Goal: Task Accomplishment & Management: Complete application form

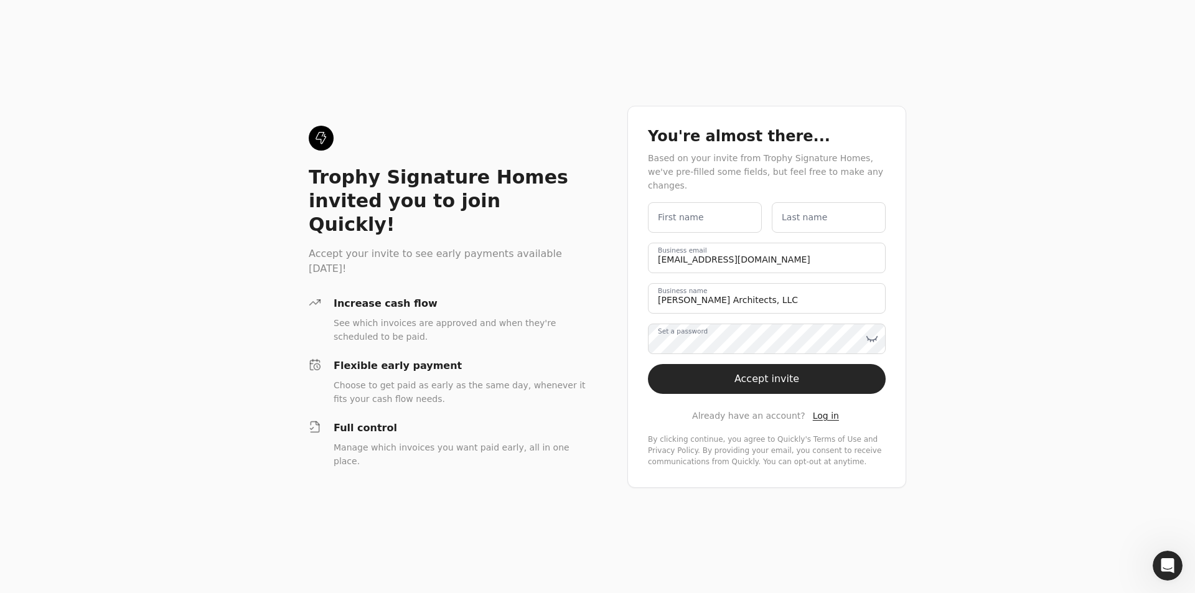
click at [678, 215] on label "First name" at bounding box center [681, 217] width 46 height 13
click at [678, 215] on name "First name" at bounding box center [705, 217] width 114 height 30
type name "[PERSON_NAME]"
type email "[EMAIL_ADDRESS][DOMAIN_NAME]"
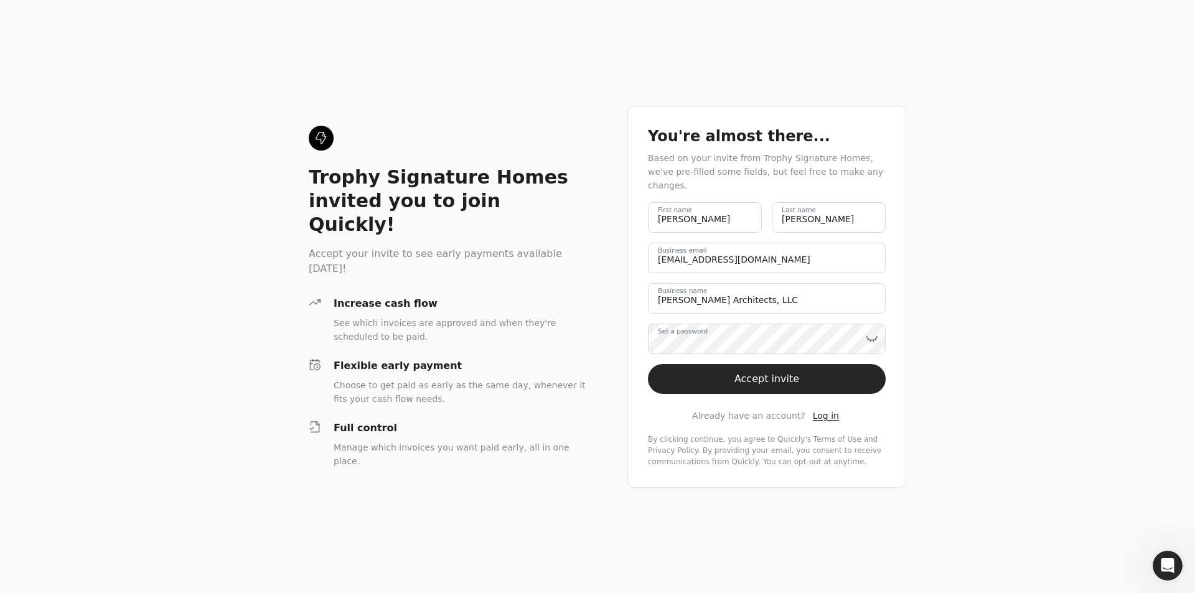
click at [892, 421] on div "You're almost there... Based on your invite from Trophy Signature Homes, we've …" at bounding box center [766, 297] width 279 height 382
click at [816, 378] on button "Accept invite" at bounding box center [767, 379] width 238 height 30
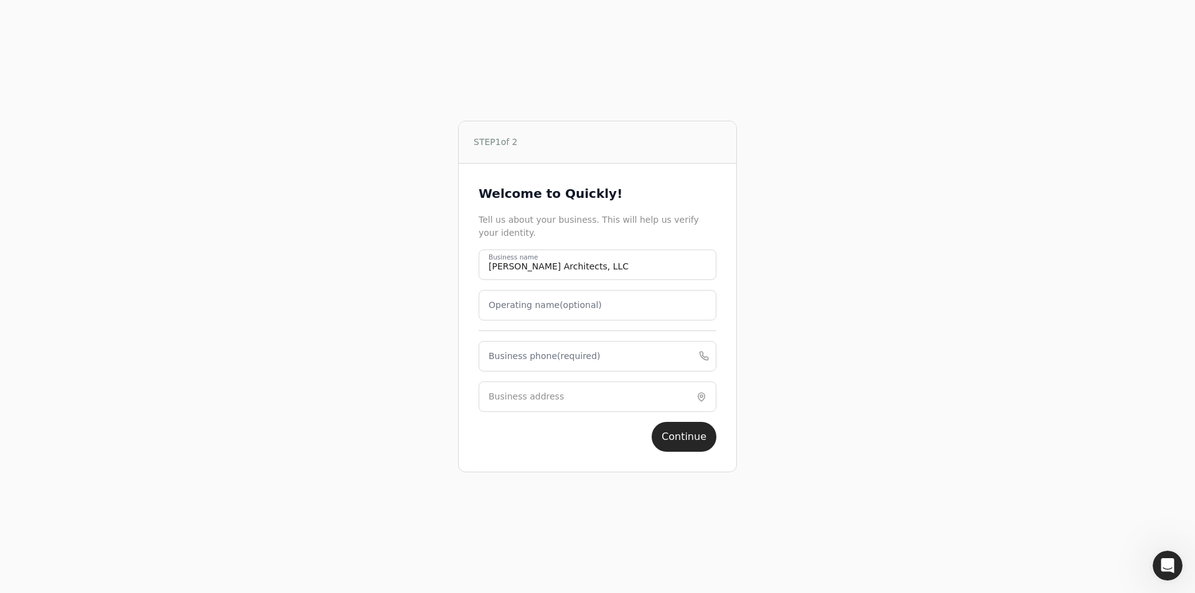
click at [541, 307] on label "Operating name (optional)" at bounding box center [544, 305] width 113 height 13
click at [541, 307] on name "Operating name (optional)" at bounding box center [597, 305] width 238 height 30
click at [462, 360] on div "Welcome to Quickly! Tell us about your business. This will help us verify your …" at bounding box center [597, 318] width 277 height 308
click at [530, 361] on label "Business phone (required)" at bounding box center [544, 356] width 112 height 13
click at [530, 361] on phone "Business phone (required)" at bounding box center [597, 356] width 238 height 30
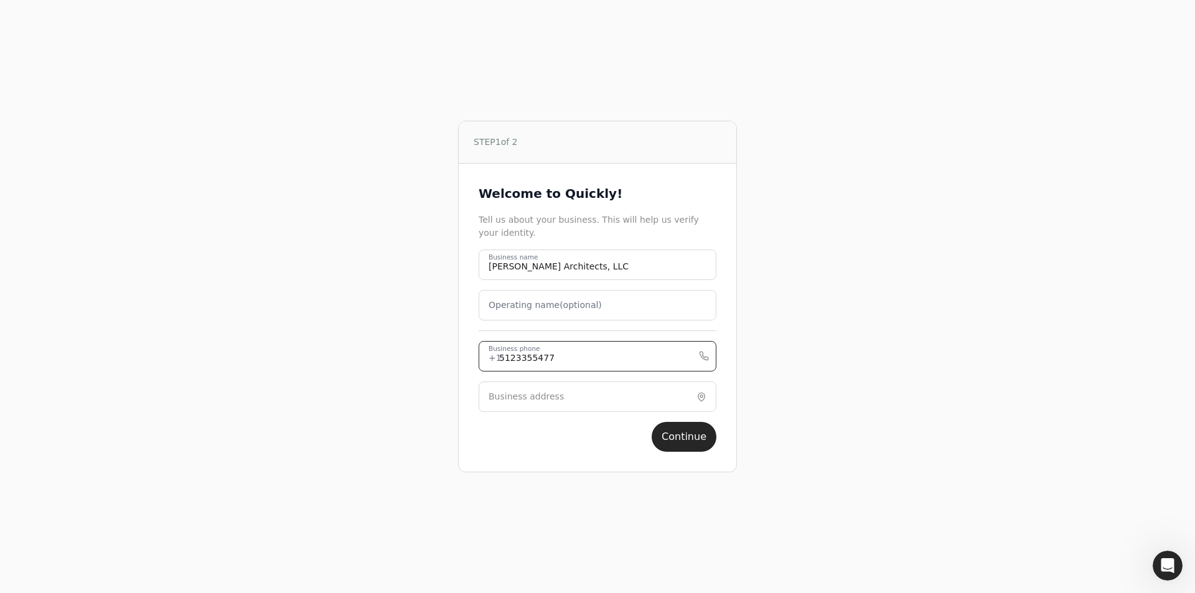
type phone "5123355477"
type input "[STREET_ADDRESS]"
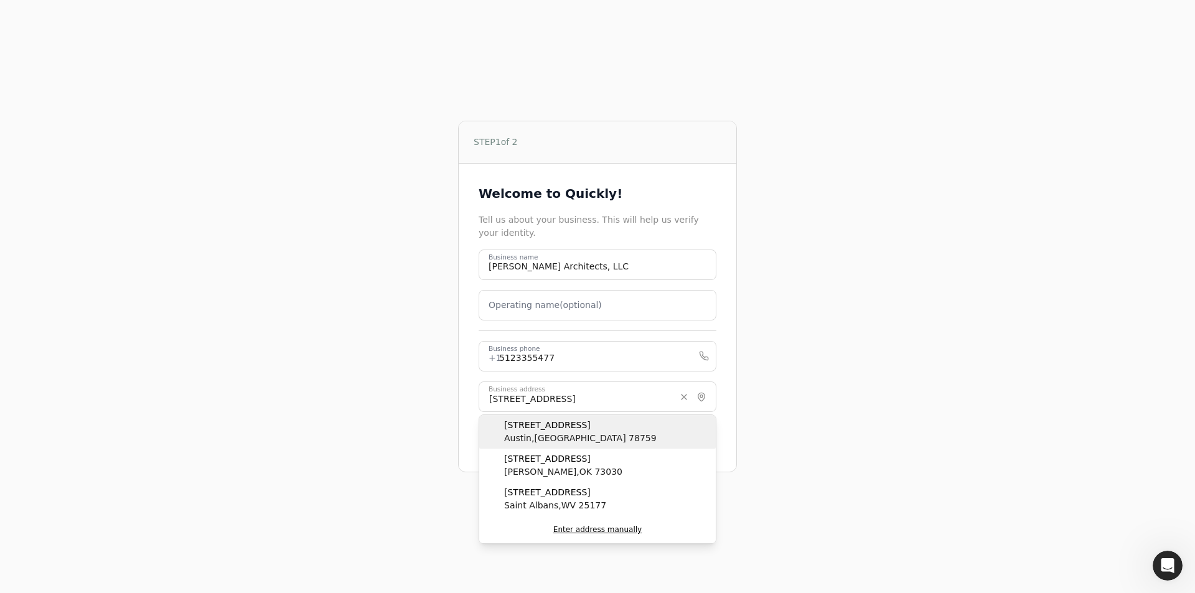
click at [637, 429] on div "[STREET_ADDRESS]" at bounding box center [597, 432] width 236 height 34
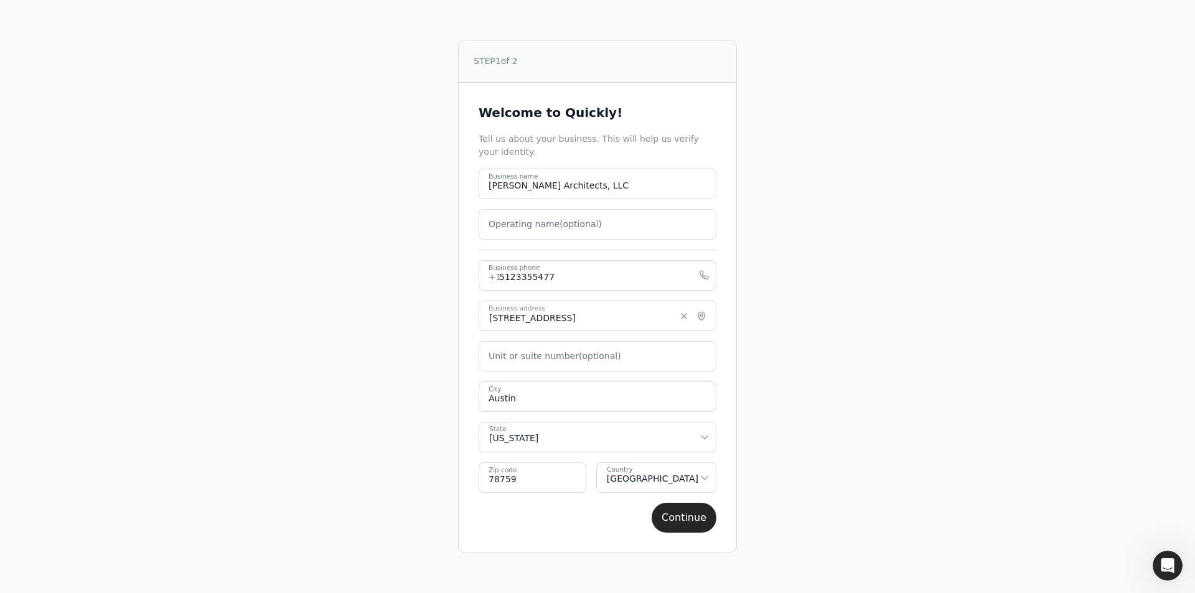
click at [555, 360] on label "Unit or suite number (optional)" at bounding box center [554, 356] width 133 height 13
click at [555, 360] on number "Unit or suite number (optional)" at bounding box center [597, 356] width 238 height 30
type number "Suite 100"
click at [669, 519] on button "Continue" at bounding box center [683, 518] width 65 height 30
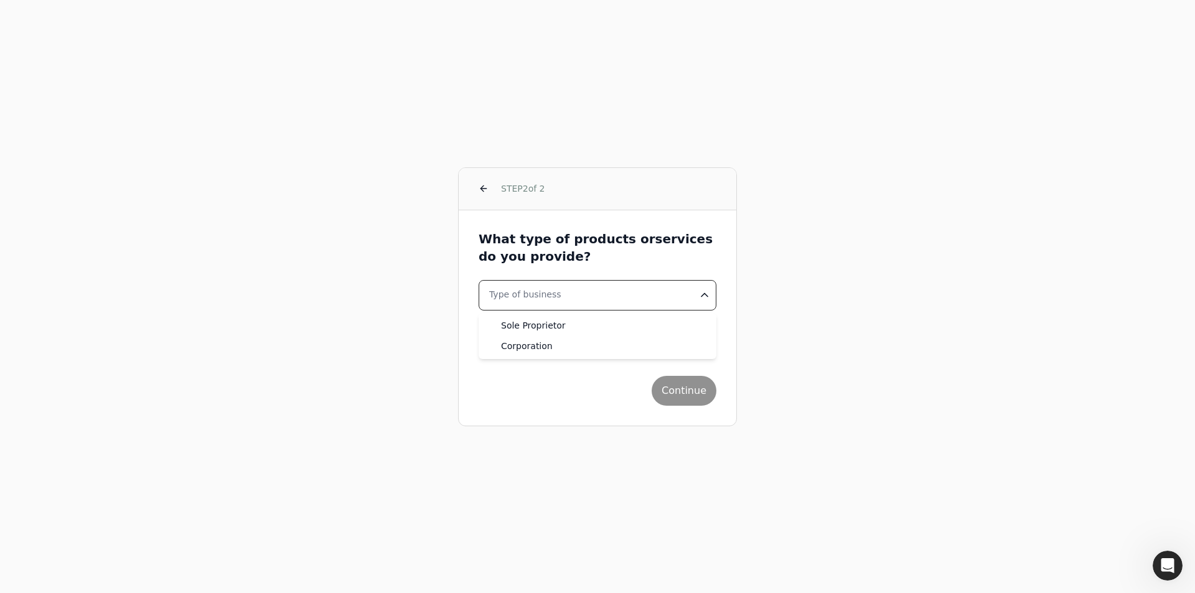
click at [529, 293] on html "STEP 2 of 2 What type of products or services do you provide? Type of business …" at bounding box center [597, 296] width 1195 height 593
select select "corporation"
click at [534, 345] on button "Industry" at bounding box center [597, 335] width 238 height 30
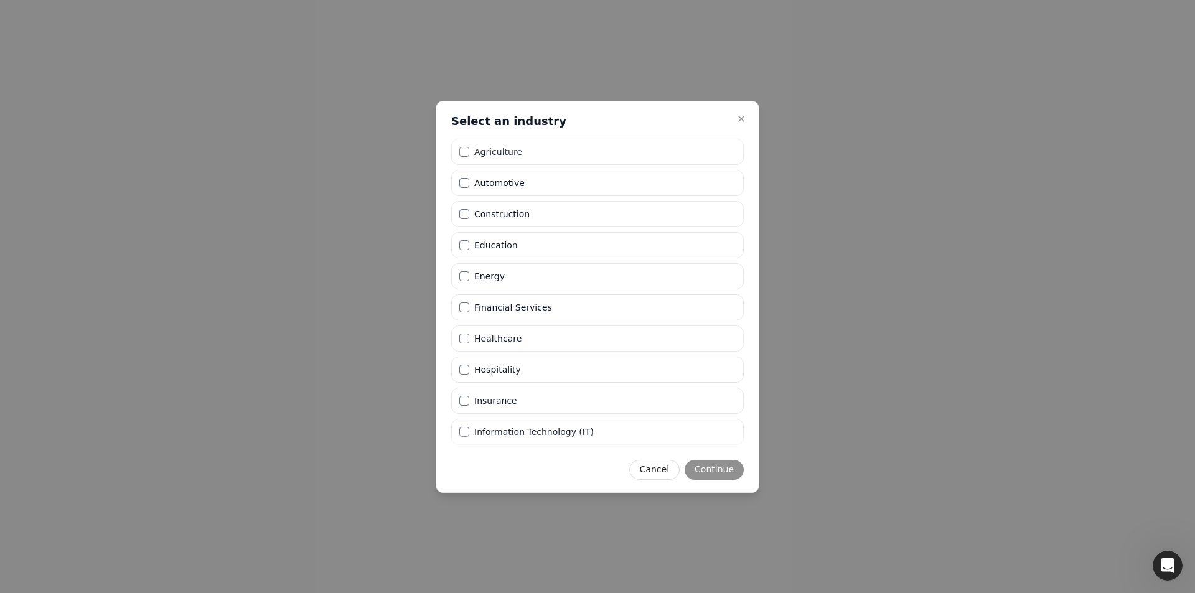
scroll to position [306, 0]
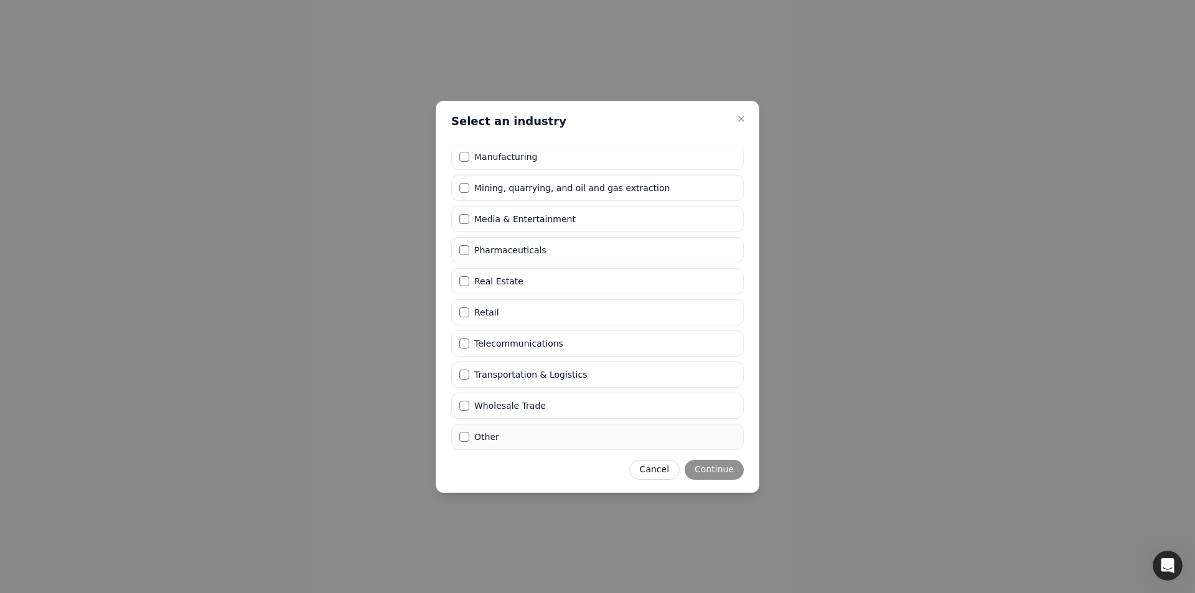
click at [493, 436] on label "Other" at bounding box center [486, 436] width 25 height 9
click at [469, 436] on button "Other" at bounding box center [464, 437] width 10 height 10
click at [729, 468] on button "Continue" at bounding box center [713, 470] width 59 height 20
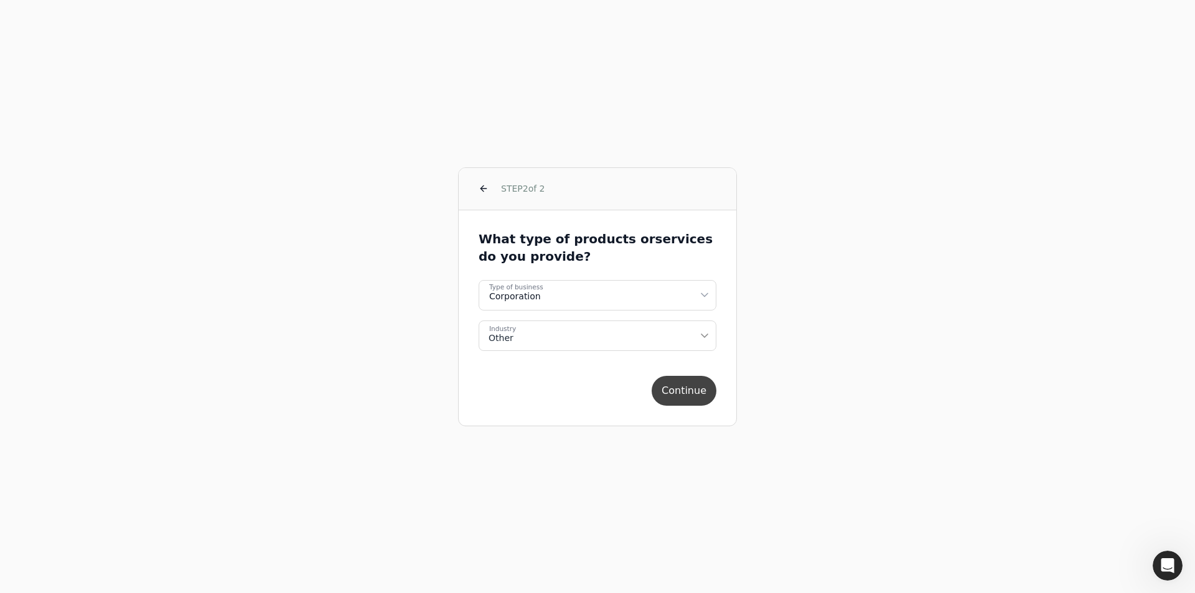
click at [697, 396] on button "Continue" at bounding box center [683, 391] width 65 height 30
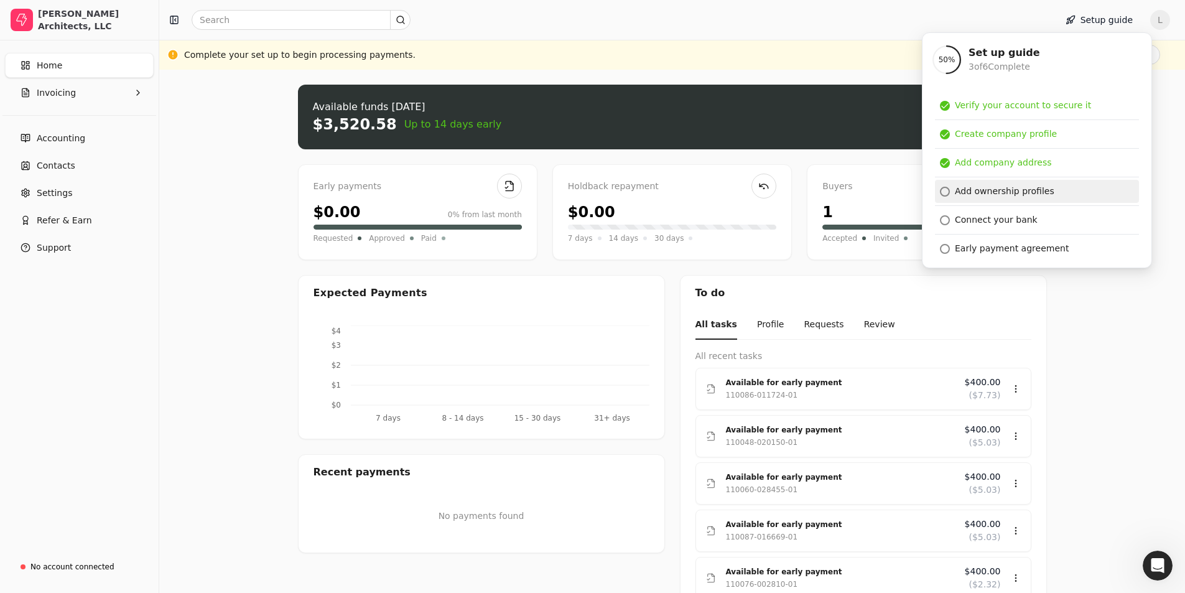
click at [1039, 194] on div "Add ownership profiles" at bounding box center [1005, 191] width 100 height 13
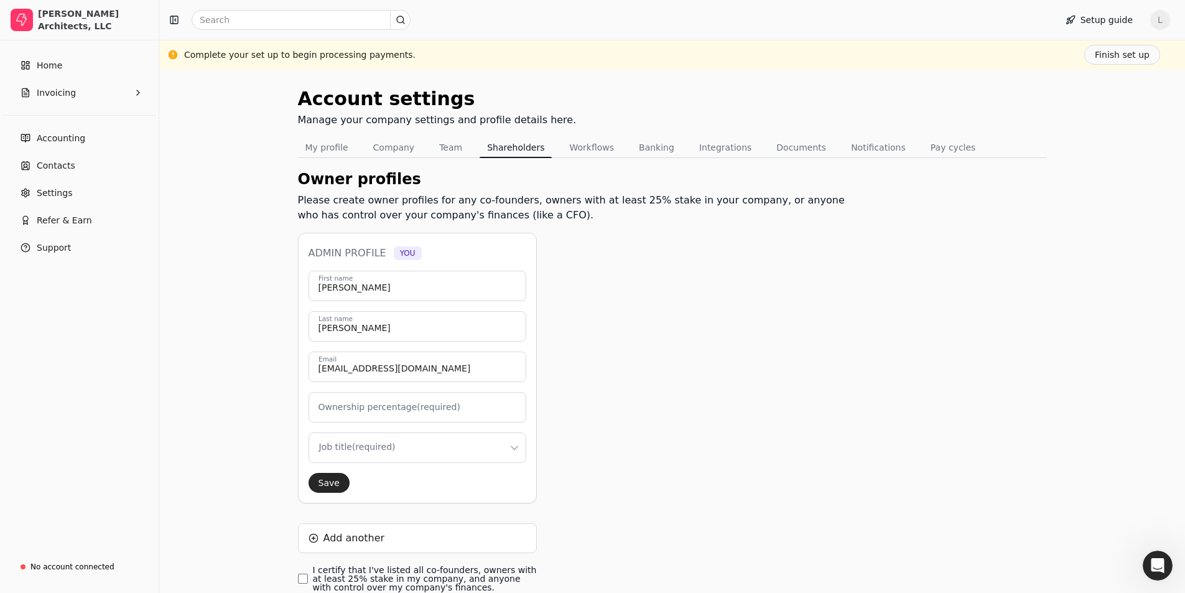
click at [394, 406] on label "Ownership percentage (required)" at bounding box center [390, 407] width 142 height 13
click at [394, 406] on input "Ownership percentage (required)" at bounding box center [418, 407] width 218 height 30
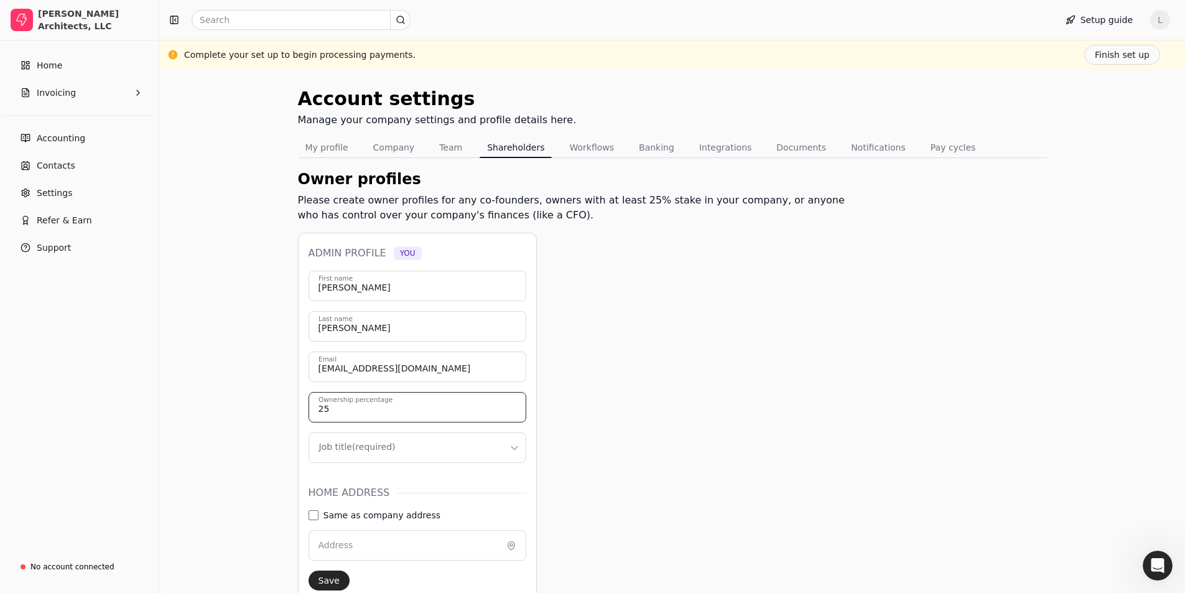
type input "25"
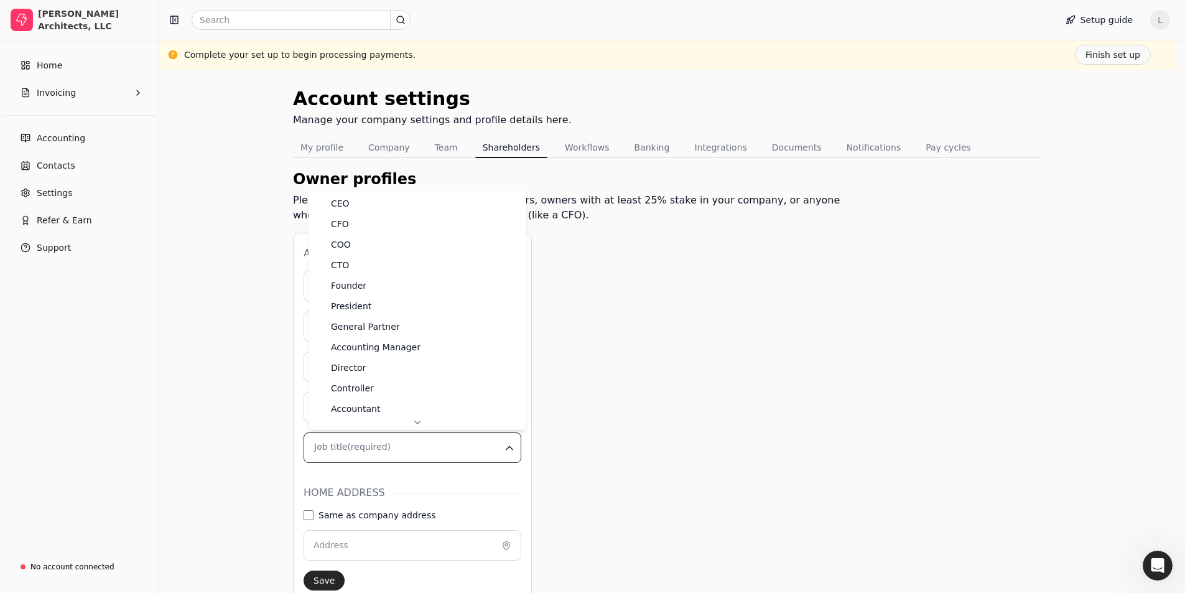
click at [391, 448] on html "[PERSON_NAME] Architects, LLC Home Invoicing Accounting Contacts Settings Refer…" at bounding box center [592, 385] width 1185 height 771
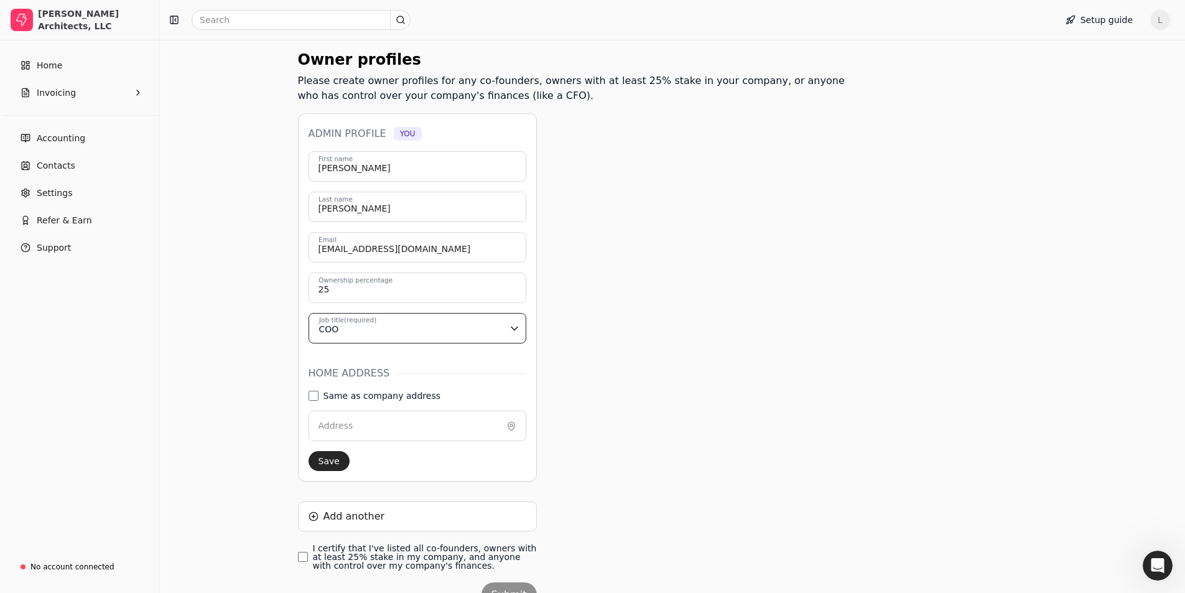
scroll to position [124, 0]
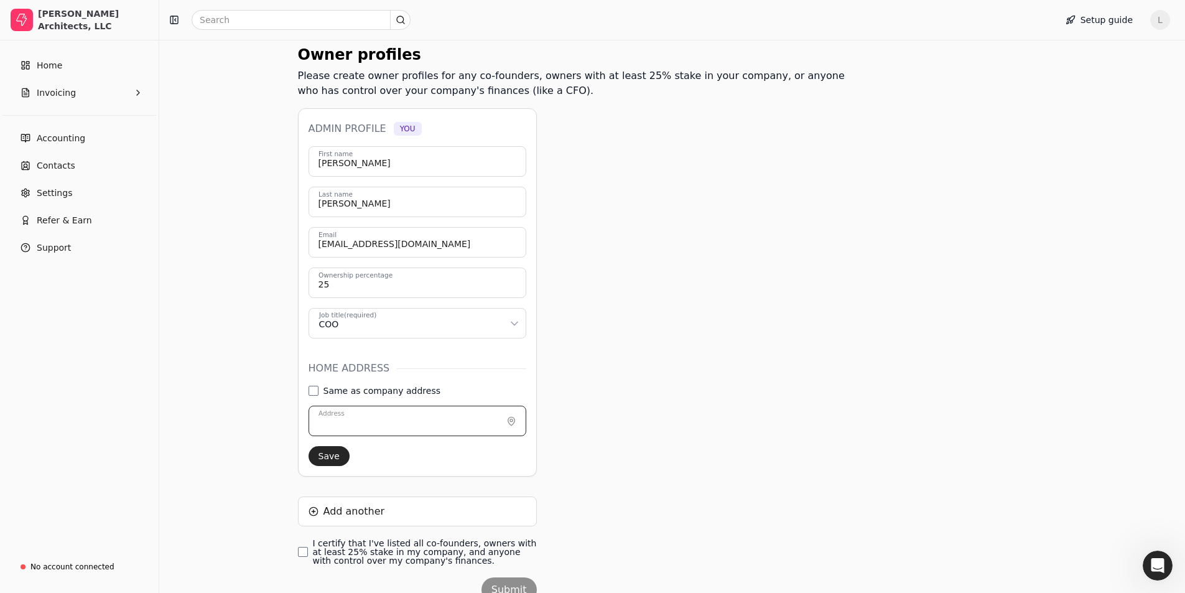
click at [383, 426] on input "Address" at bounding box center [418, 421] width 218 height 30
click at [383, 424] on input "Address" at bounding box center [418, 421] width 218 height 30
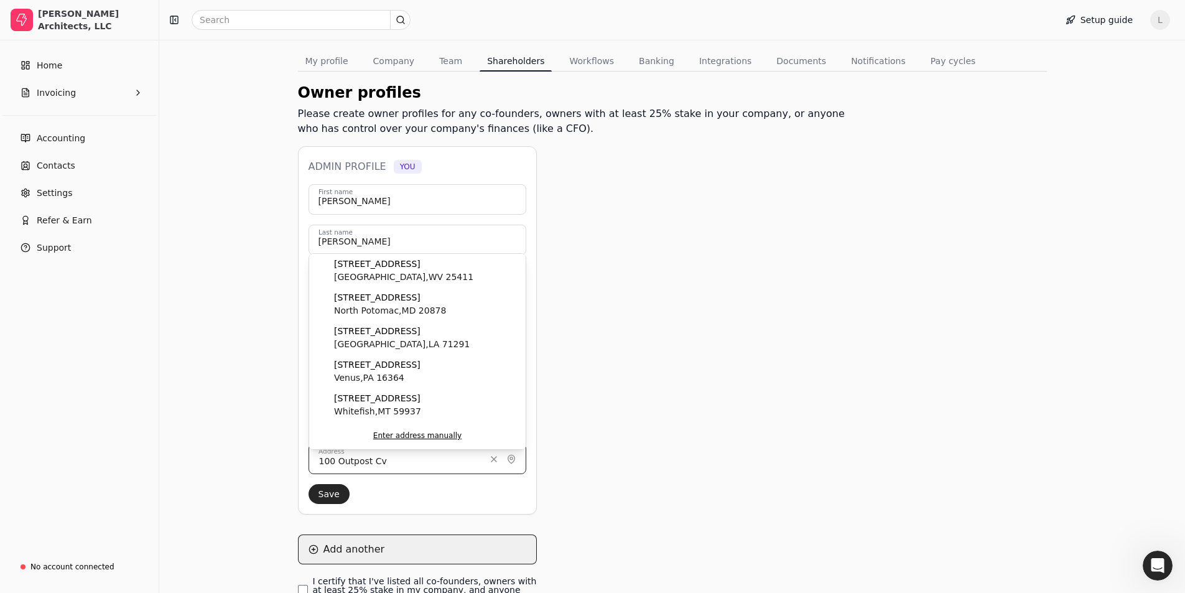
scroll to position [116, 0]
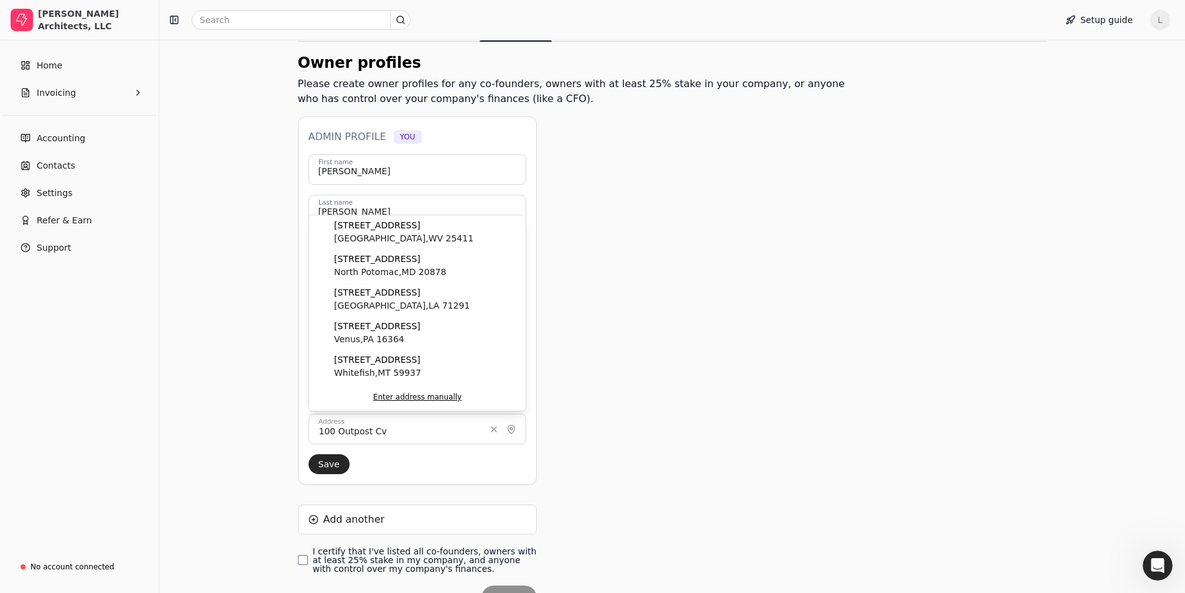
click at [402, 462] on div "[PERSON_NAME] First name [PERSON_NAME] Last name [PERSON_NAME][EMAIL_ADDRESS][D…" at bounding box center [418, 314] width 218 height 320
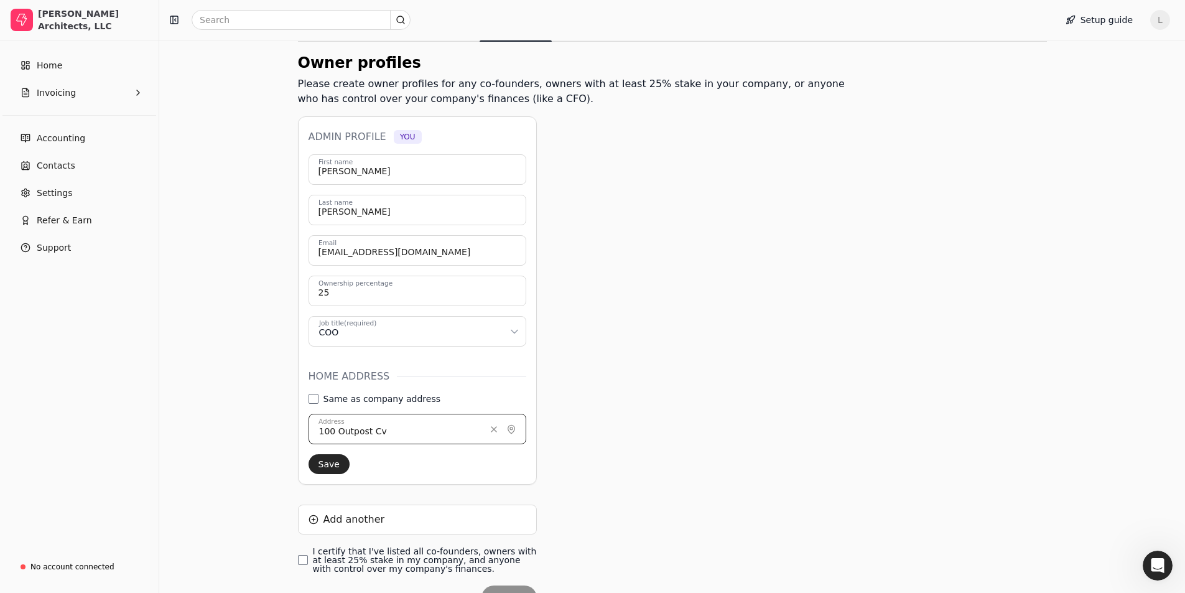
click at [398, 435] on input "100 Outpost Cv" at bounding box center [418, 429] width 218 height 30
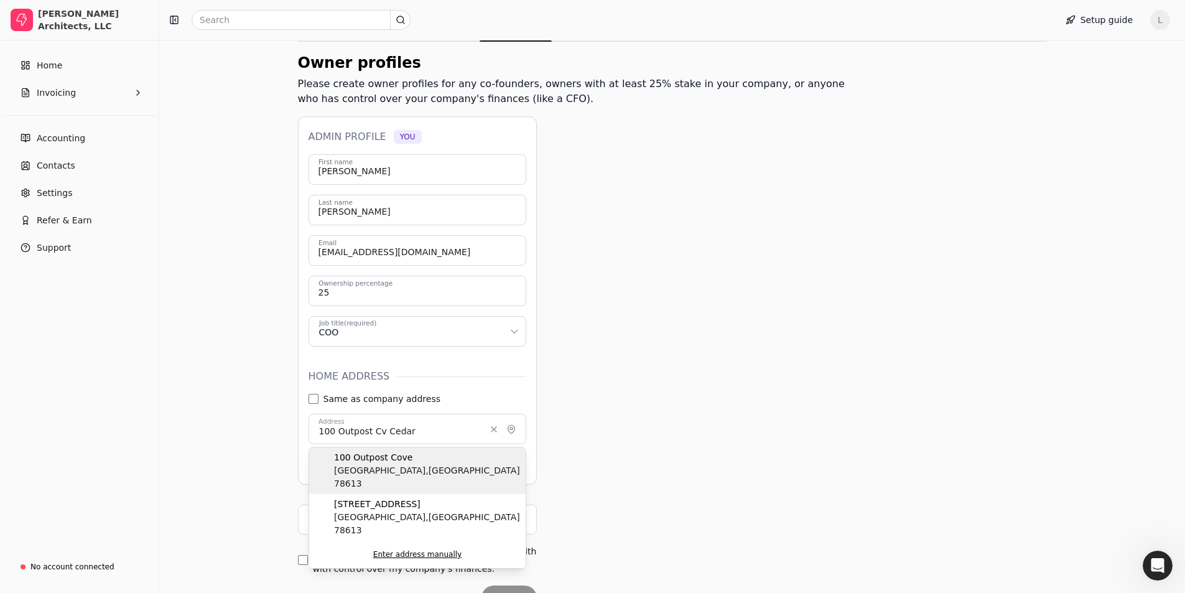
click at [401, 463] on span "100 Outpost Cove" at bounding box center [427, 457] width 187 height 13
type input "100 Outpost Cove"
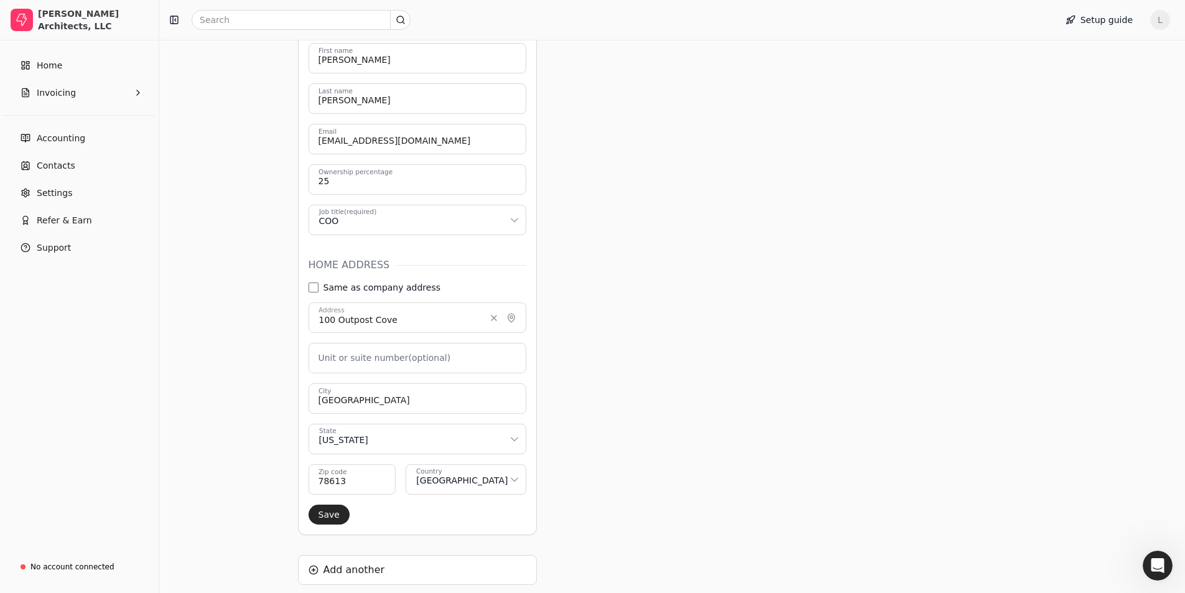
scroll to position [241, 0]
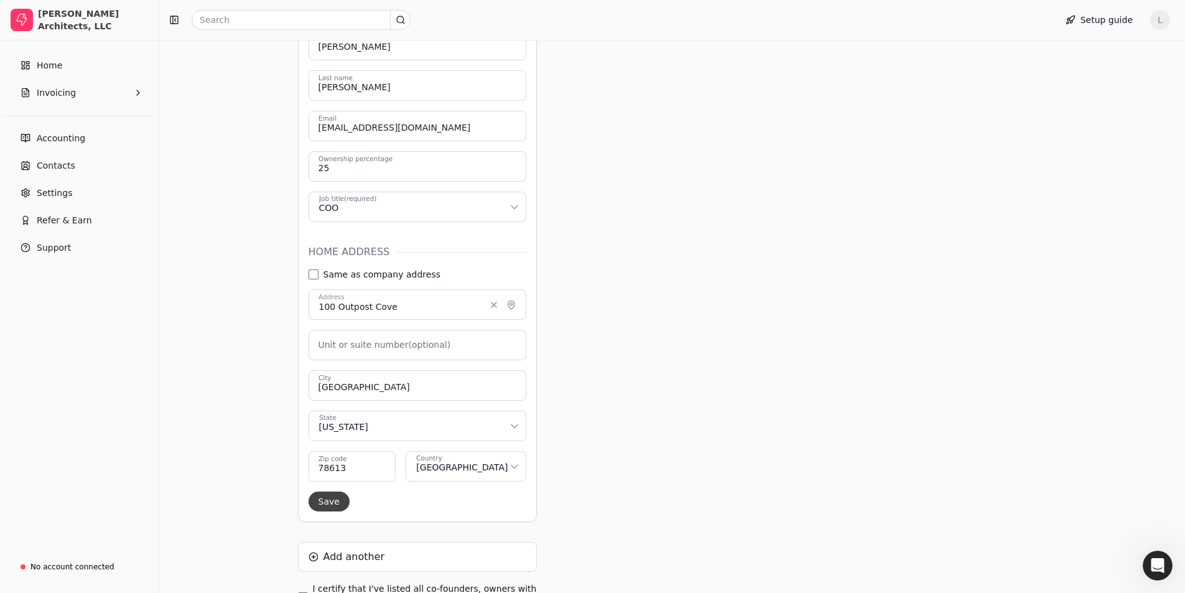
click at [321, 501] on button "Save" at bounding box center [329, 502] width 41 height 20
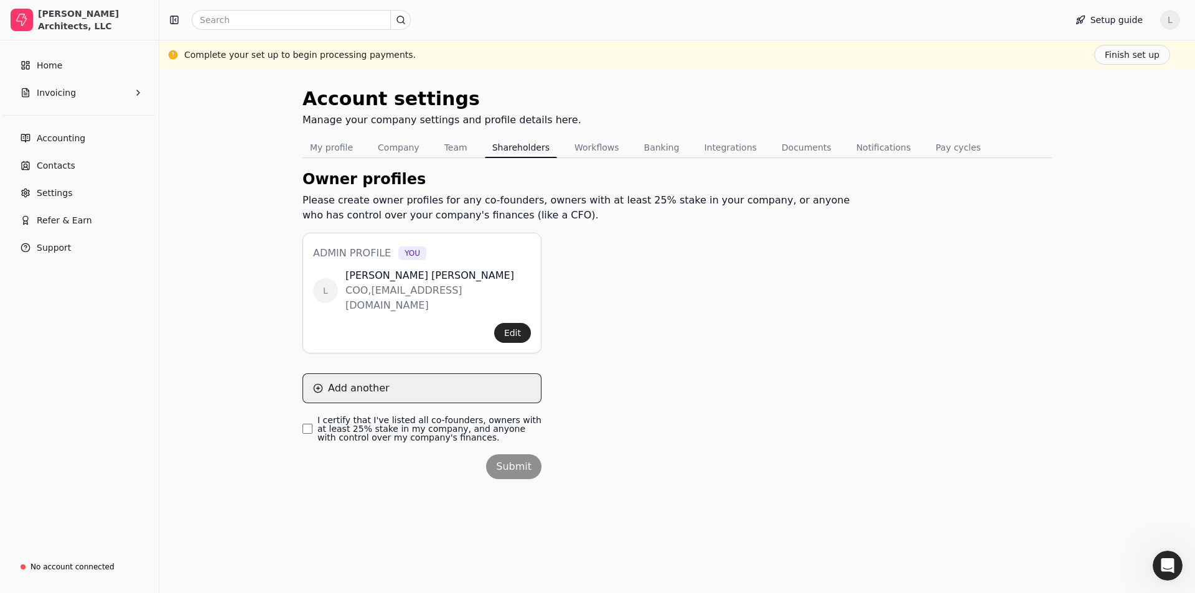
click at [345, 377] on button "Add another" at bounding box center [421, 388] width 239 height 30
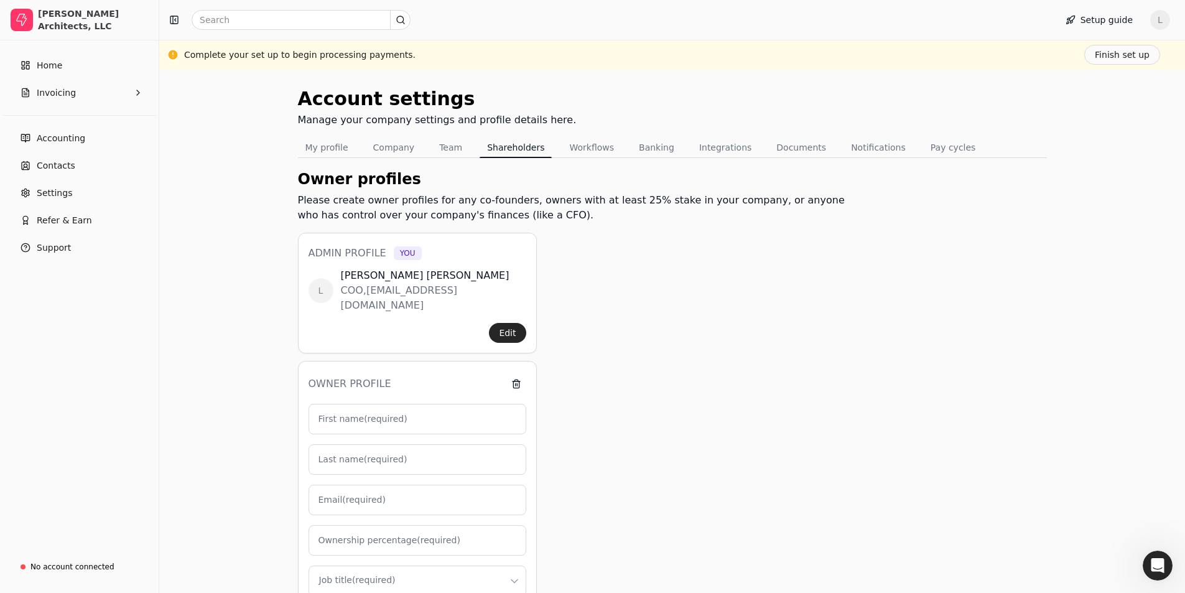
click at [344, 412] on label "First name (required)" at bounding box center [363, 418] width 89 height 13
click at [344, 407] on input "First name (required)" at bounding box center [418, 419] width 218 height 30
type input "C"
type input "0"
type input "[PERSON_NAME]"
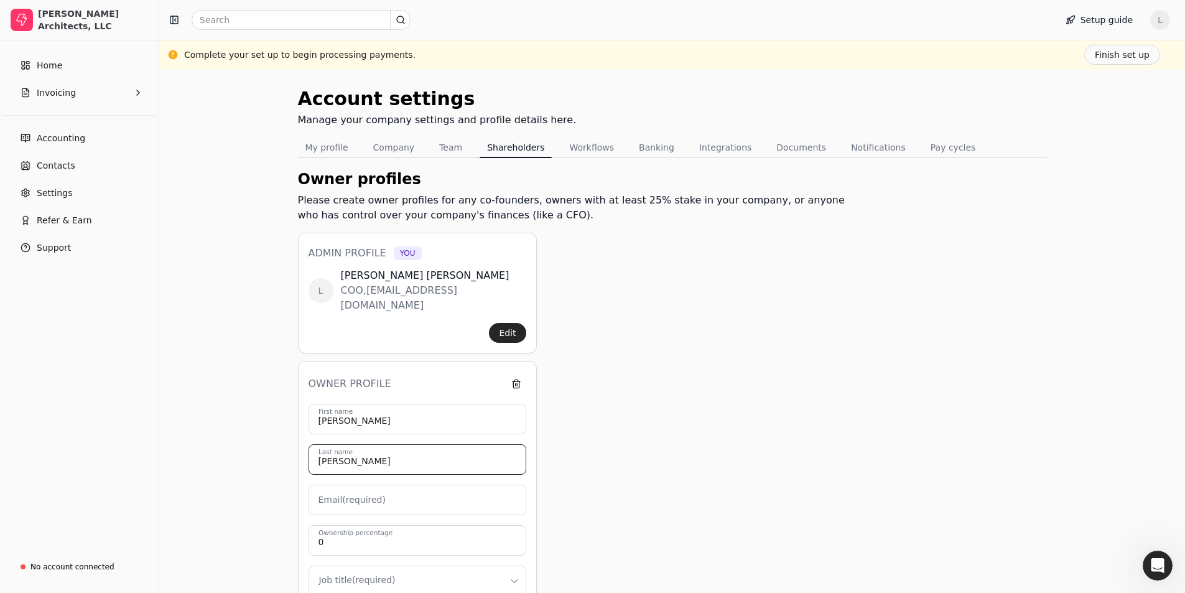
type input "[PERSON_NAME]"
type input "[EMAIL_ADDRESS][DOMAIN_NAME]"
type input "25"
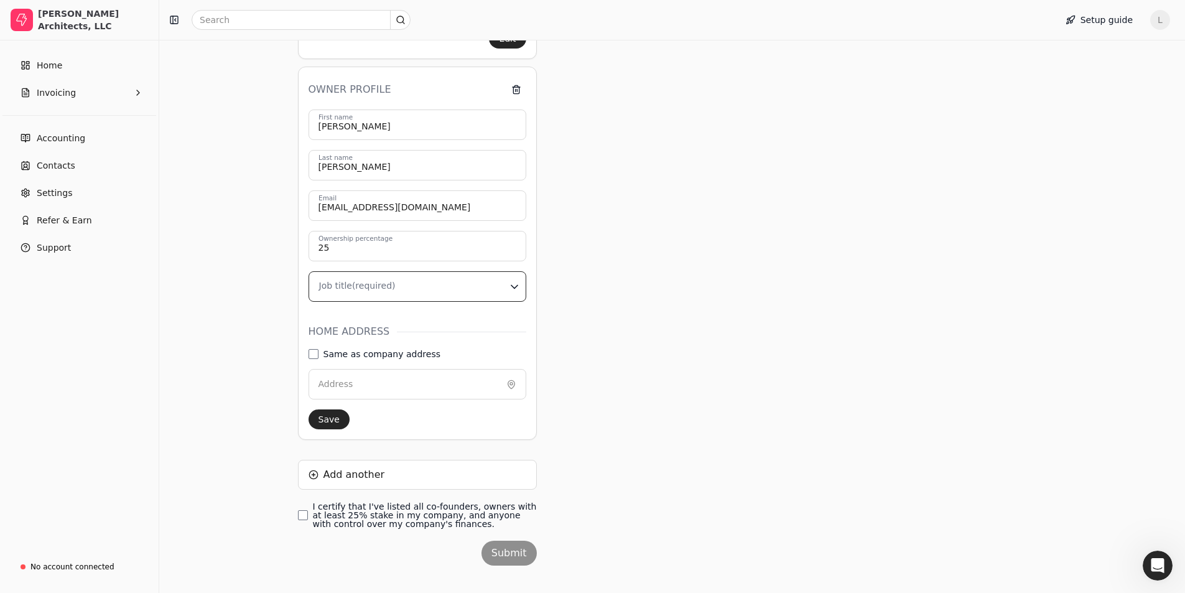
scroll to position [297, 0]
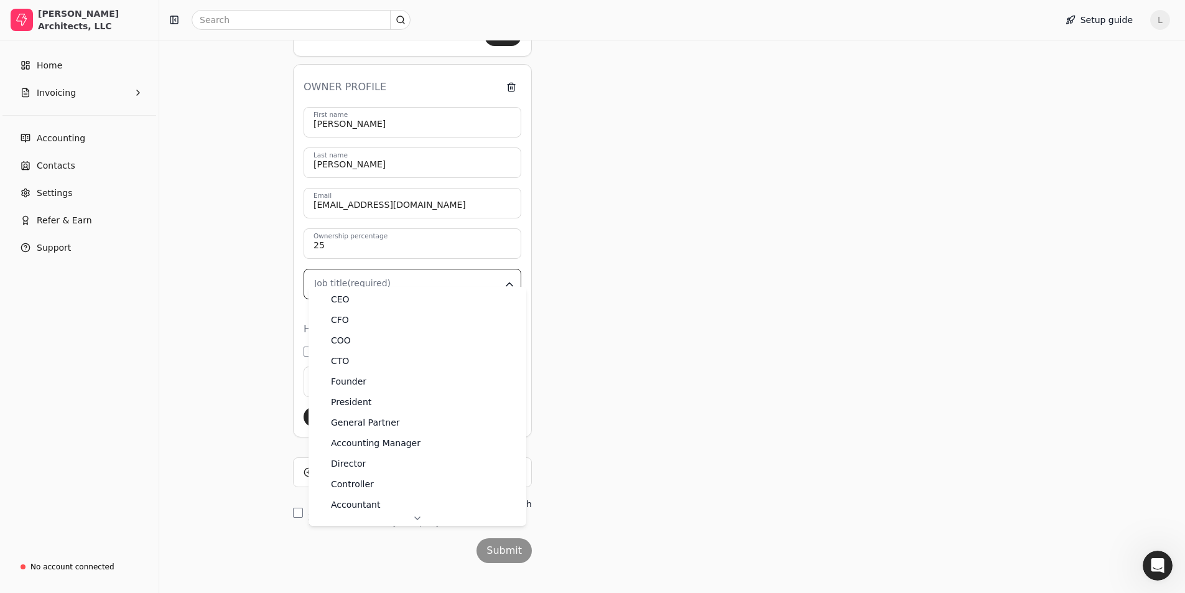
click at [418, 277] on html "[PERSON_NAME] Architects, LLC Home Invoicing Accounting Contacts Settings Refer…" at bounding box center [592, 155] width 1185 height 905
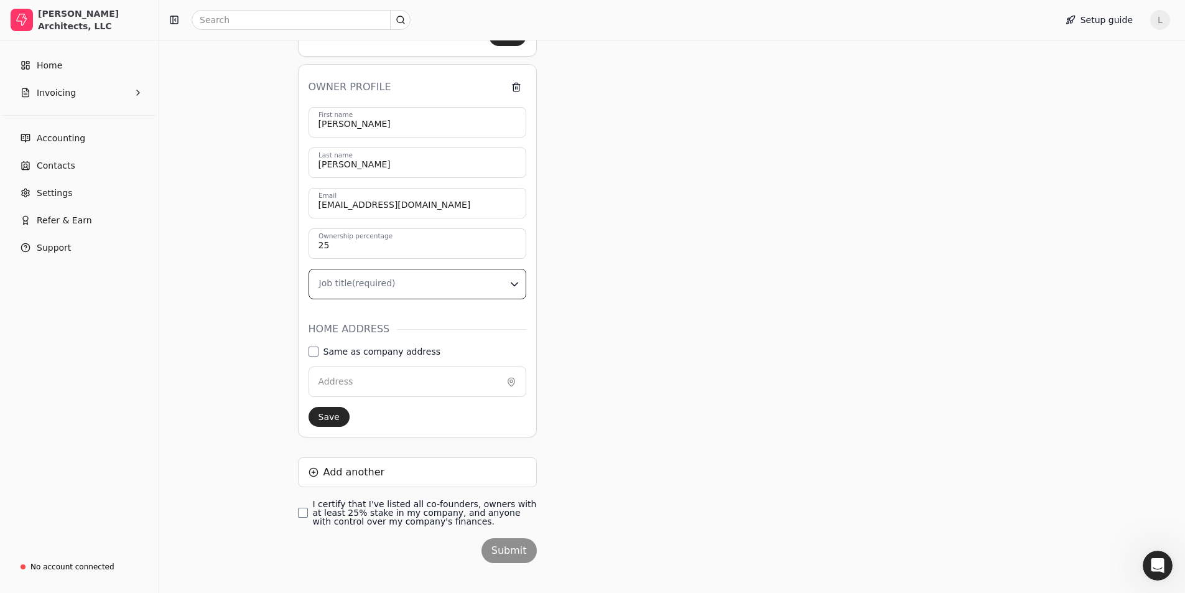
click at [258, 149] on html "[PERSON_NAME] Architects, LLC Home Invoicing Accounting Contacts Settings Refer…" at bounding box center [592, 155] width 1185 height 905
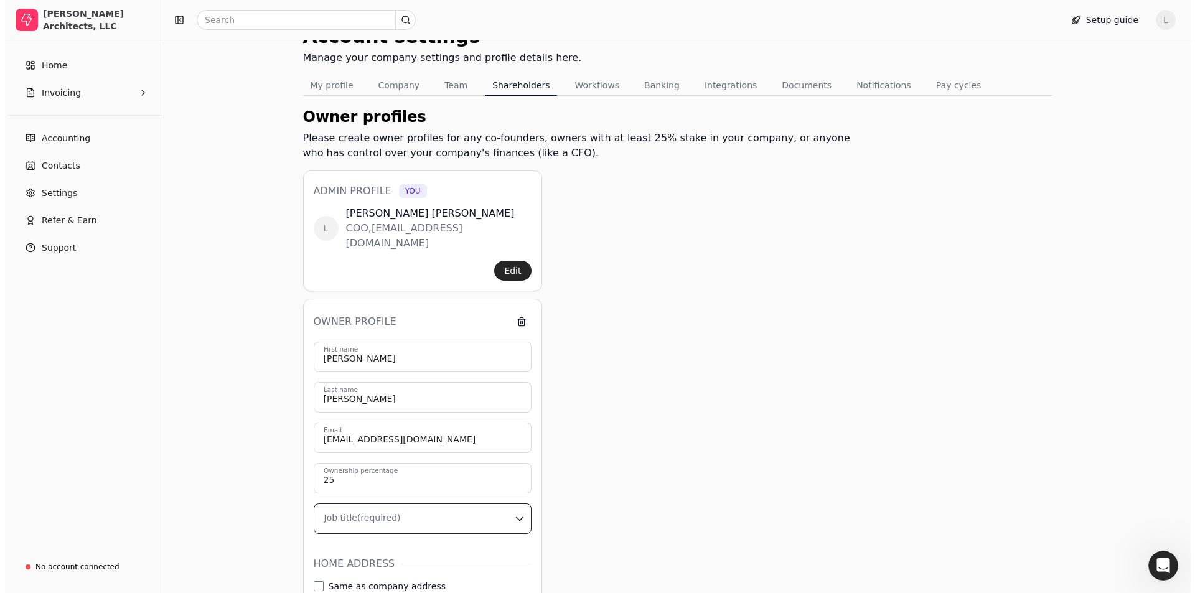
scroll to position [0, 0]
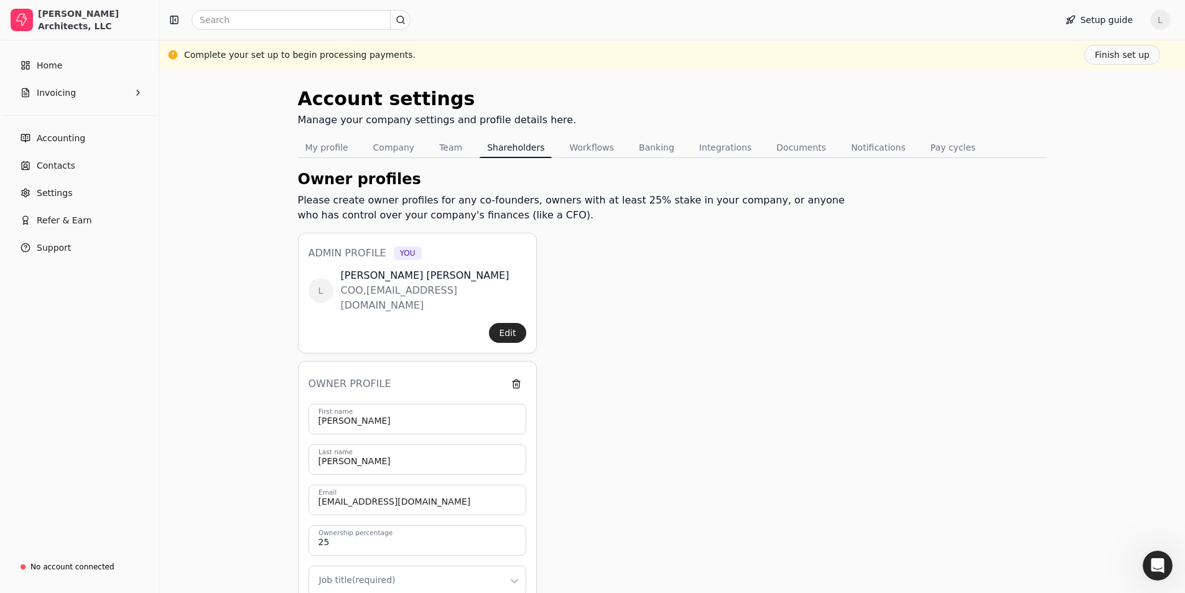
click at [516, 374] on button "button" at bounding box center [516, 384] width 20 height 20
